Goal: Find specific page/section: Find specific page/section

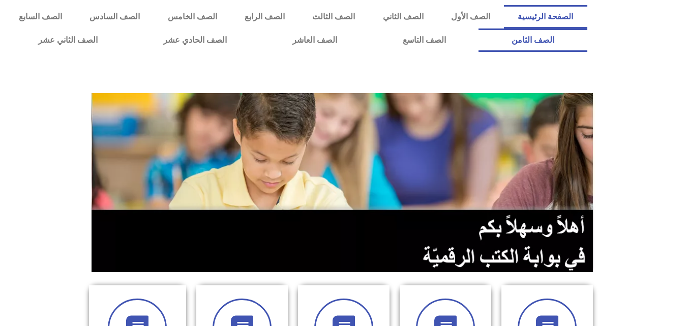
click at [478, 28] on link "الصف الثامن" at bounding box center [532, 39] width 108 height 23
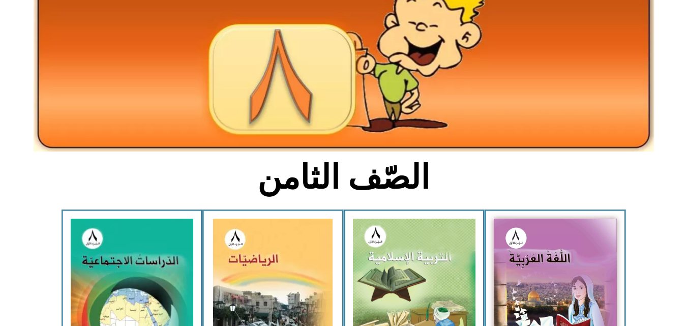
scroll to position [142, 0]
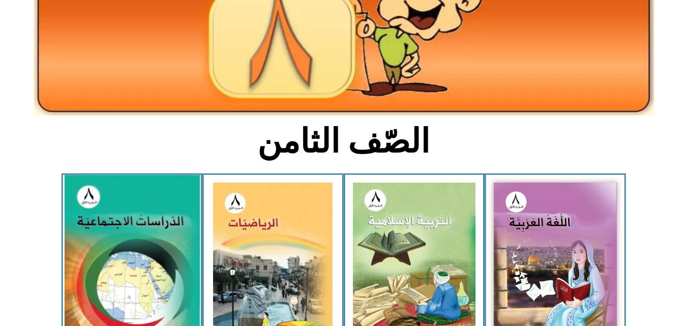
click at [127, 225] on img at bounding box center [131, 258] width 135 height 166
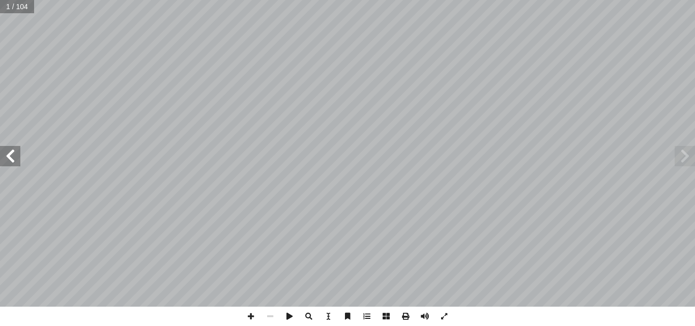
click at [17, 154] on span at bounding box center [10, 156] width 20 height 20
click at [14, 162] on span at bounding box center [10, 156] width 20 height 20
click at [251, 316] on span at bounding box center [250, 316] width 19 height 19
